Goal: Task Accomplishment & Management: Manage account settings

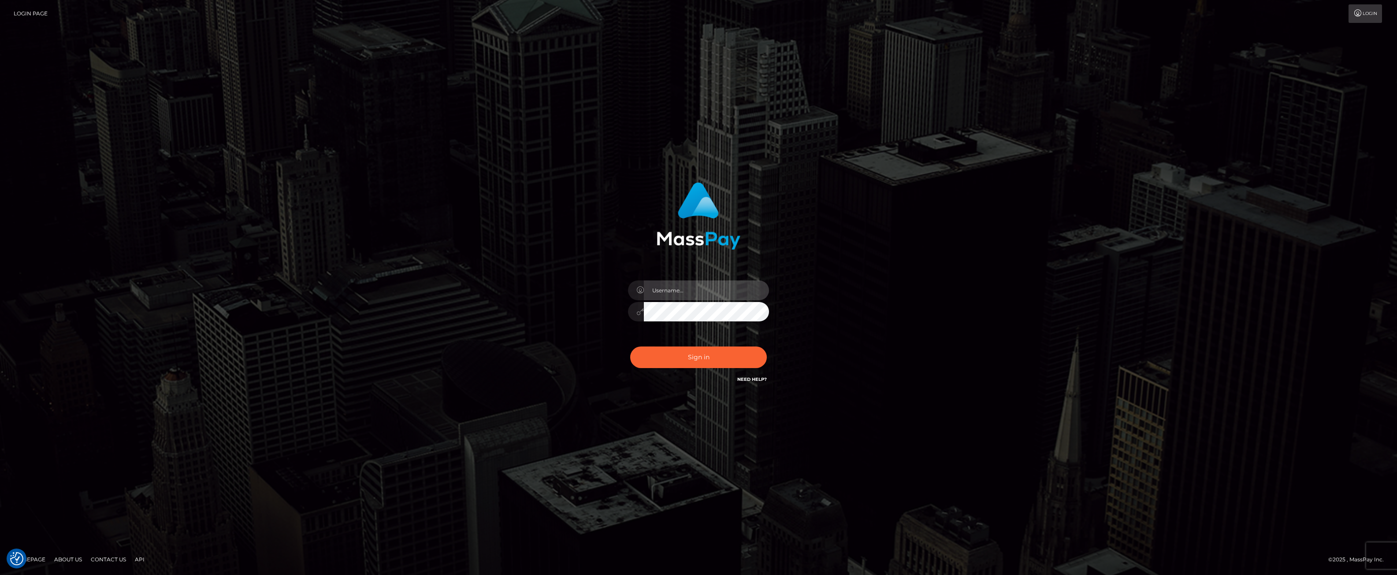
click at [678, 292] on input "text" at bounding box center [706, 291] width 125 height 20
type input "ashbil"
click at [690, 363] on button "Sign in" at bounding box center [698, 358] width 137 height 22
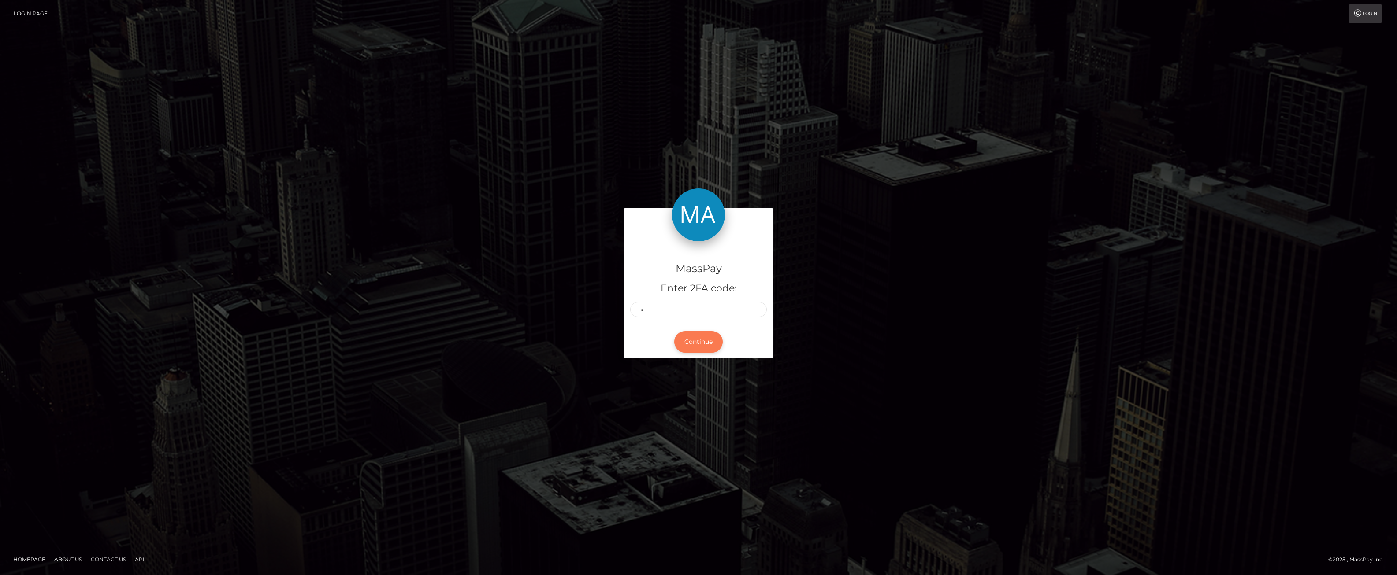
type input "9"
type input "3"
type input "5"
type input "9"
type input "1"
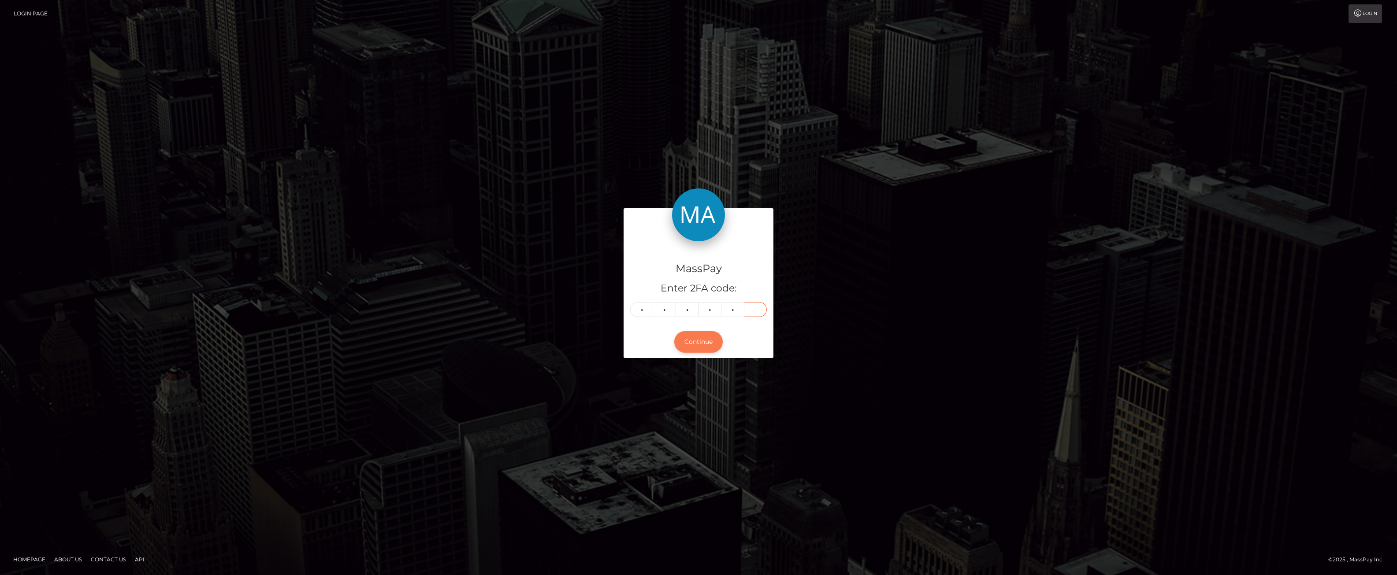
type input "3"
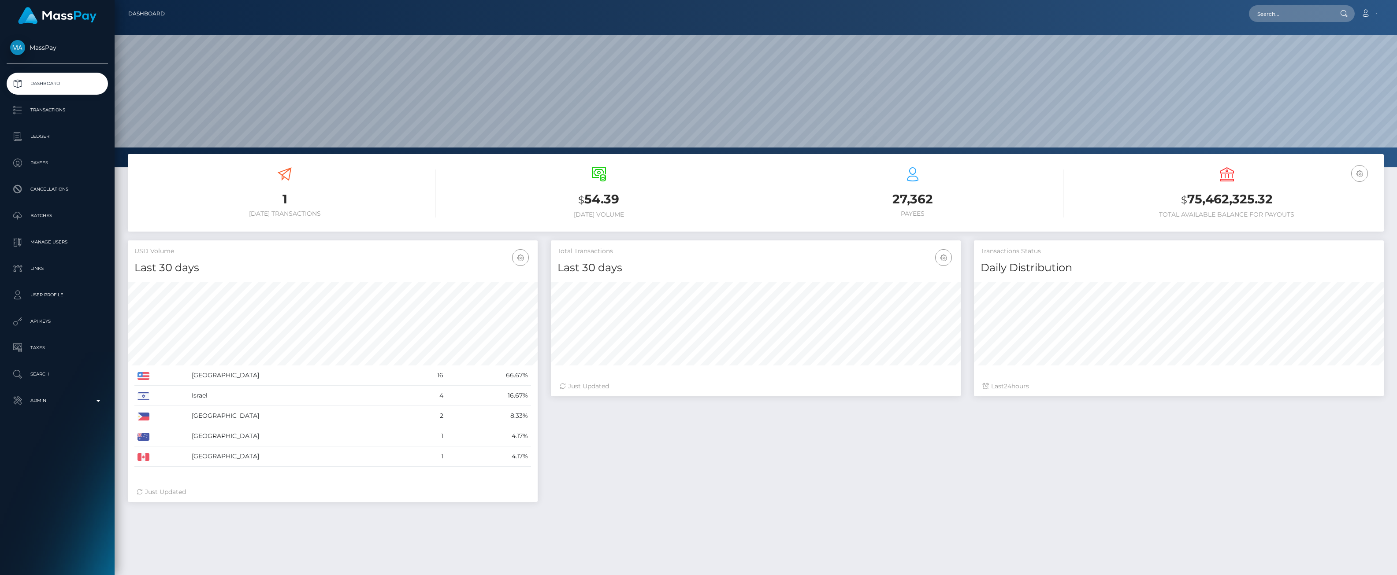
scroll to position [156, 410]
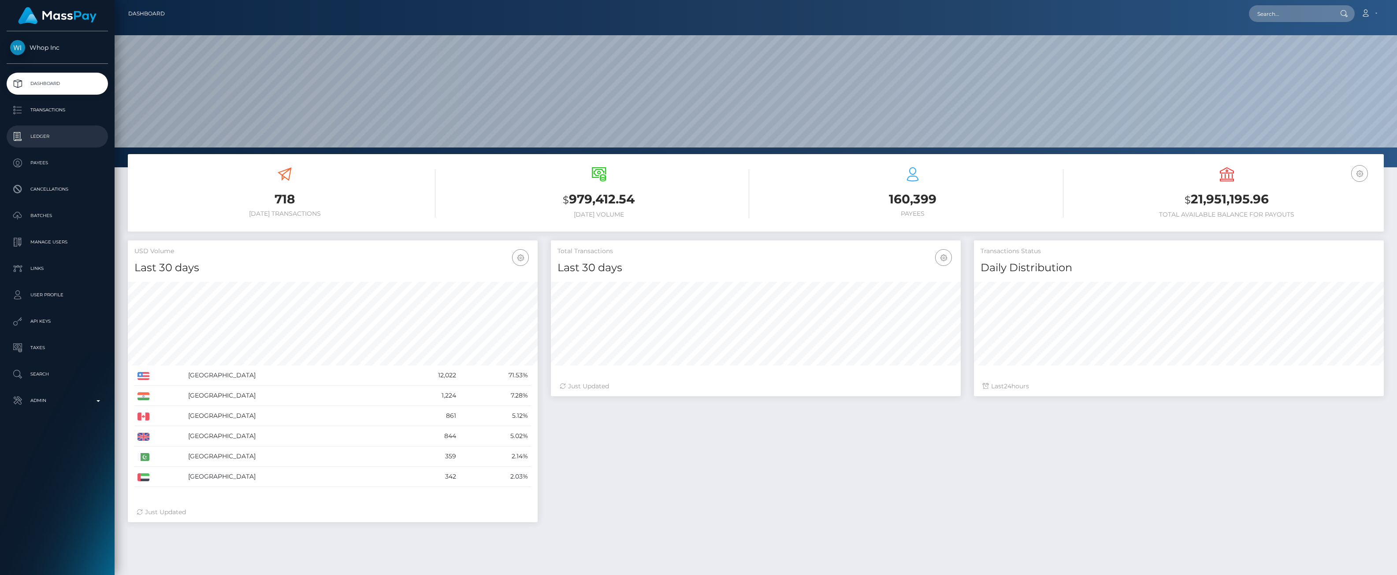
click at [34, 127] on link "Ledger" at bounding box center [57, 137] width 101 height 22
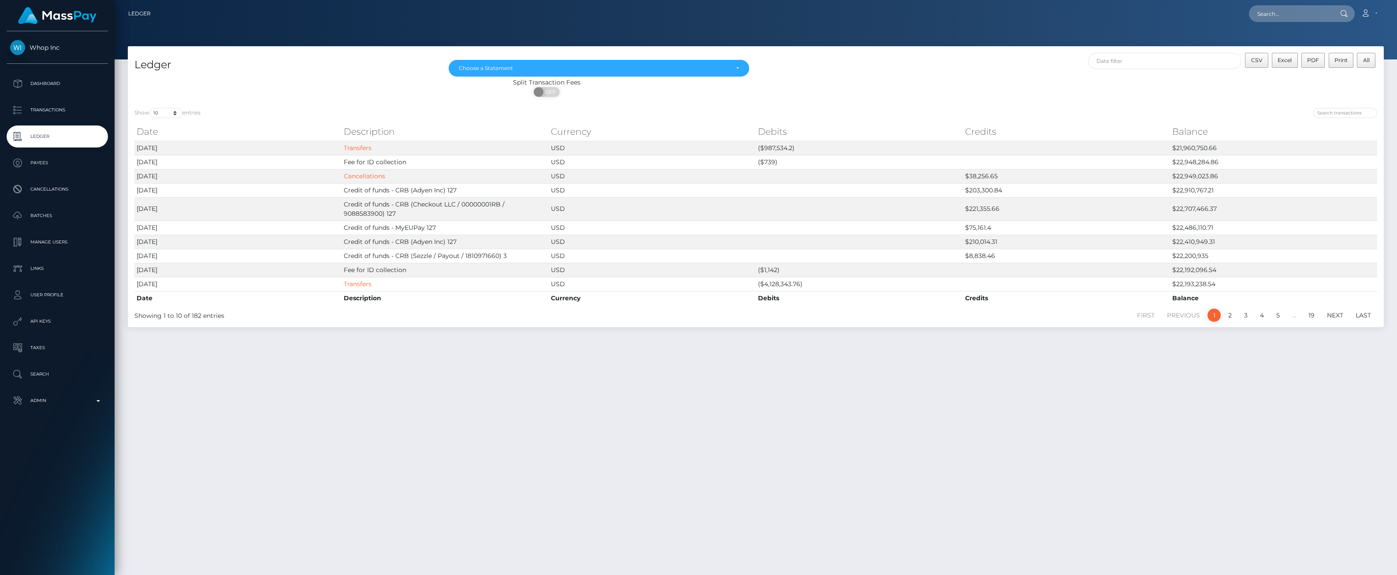
drag, startPoint x: 360, startPoint y: 150, endPoint x: 369, endPoint y: 94, distance: 56.6
click at [369, 94] on div "ON OFF" at bounding box center [546, 94] width 837 height 14
drag, startPoint x: 112, startPoint y: 0, endPoint x: 727, endPoint y: 421, distance: 744.8
click at [727, 421] on div "Ledger May 2025 Jun 2025 Jul 2025 Aug 2025 Choose a Statement CSV Excel PDF Pri…" at bounding box center [756, 306] width 1282 height 521
drag, startPoint x: 725, startPoint y: 407, endPoint x: 649, endPoint y: 415, distance: 76.7
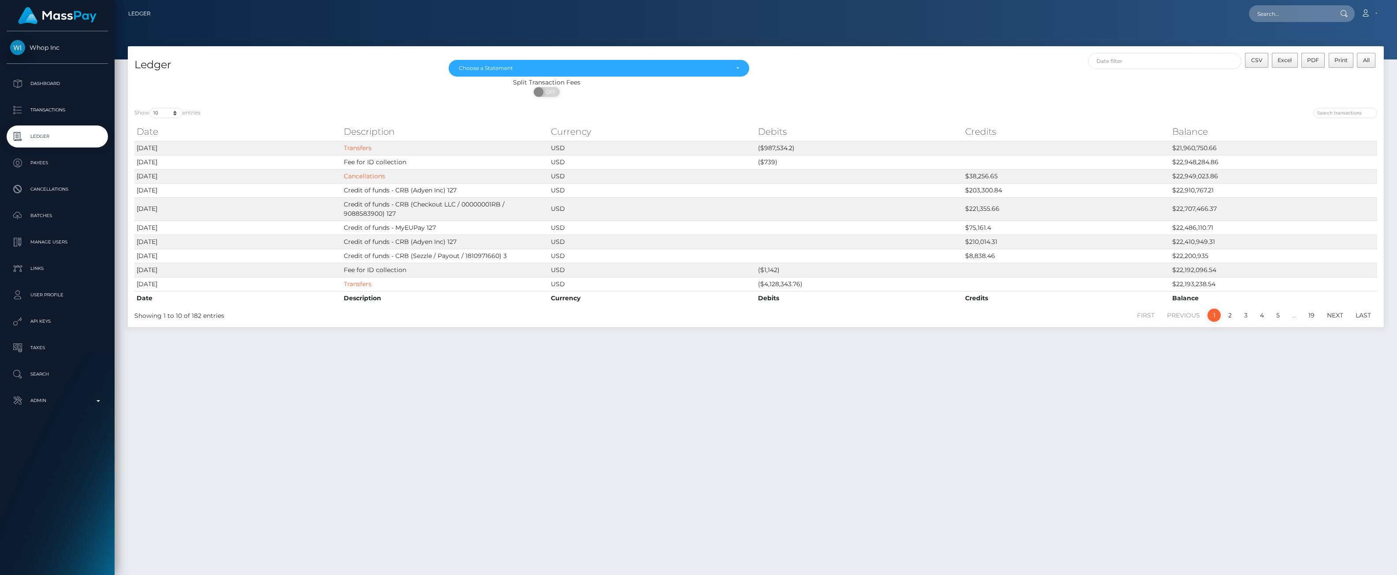
click at [649, 415] on div "Ledger May 2025 Jun 2025 Jul 2025 Aug 2025 Choose a Statement CSV Excel PDF Pri…" at bounding box center [756, 306] width 1282 height 521
drag, startPoint x: 649, startPoint y: 412, endPoint x: 549, endPoint y: 399, distance: 100.4
click at [549, 399] on div "Ledger May 2025 Jun 2025 Jul 2025 Aug 2025 Choose a Statement CSV Excel PDF Pri…" at bounding box center [756, 306] width 1282 height 521
